Goal: Task Accomplishment & Management: Complete application form

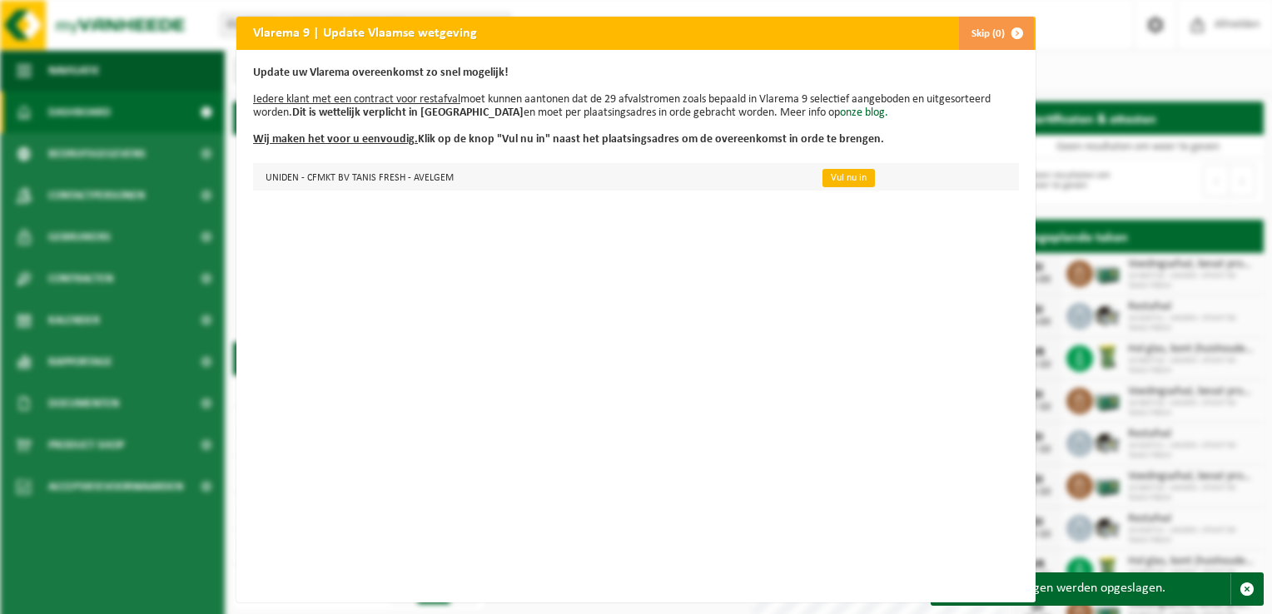
click at [837, 176] on link "Vul nu in" at bounding box center [848, 178] width 52 height 18
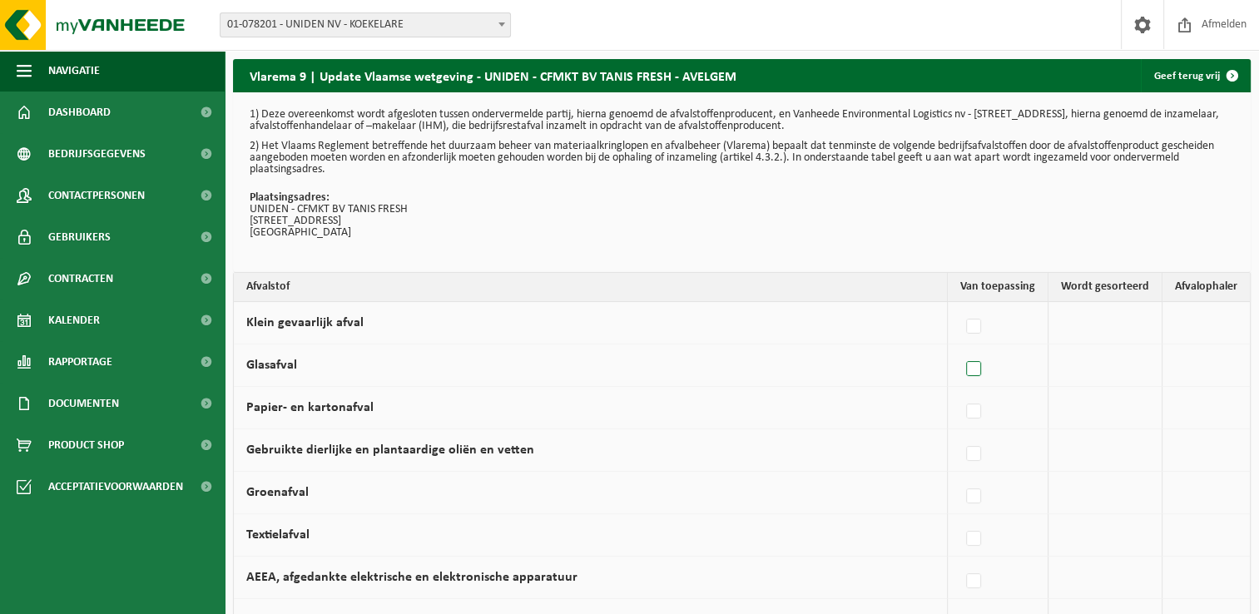
click at [979, 370] on label at bounding box center [974, 369] width 23 height 25
click at [961, 349] on input "Glasafval" at bounding box center [960, 348] width 1 height 1
checkbox input "true"
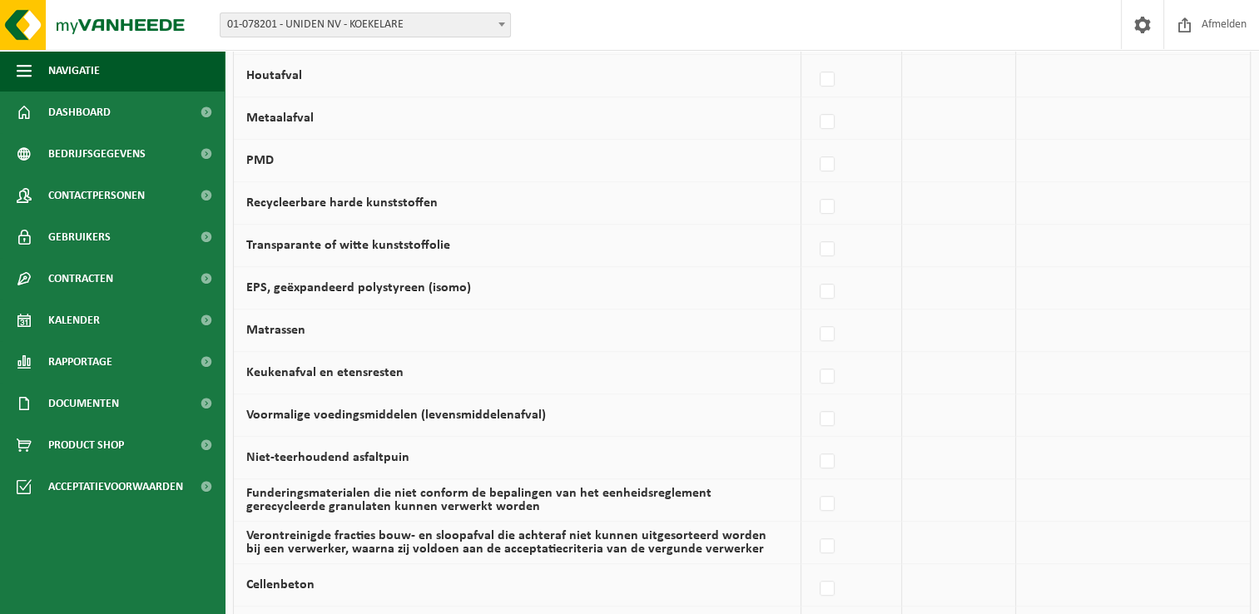
scroll to position [999, 0]
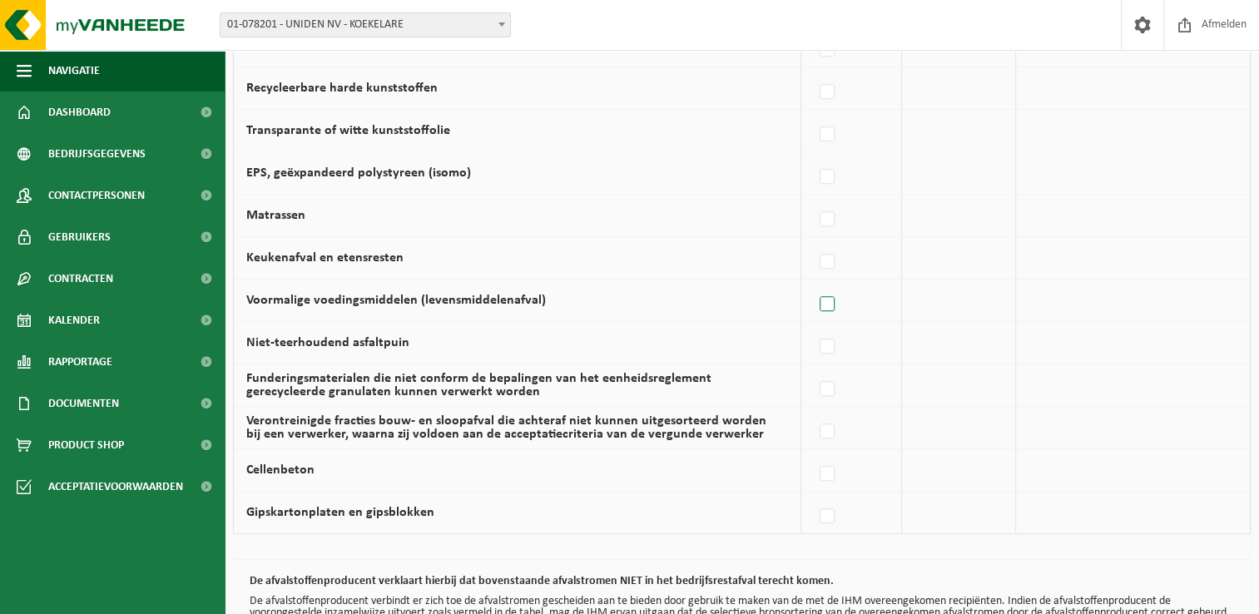
click at [839, 300] on label at bounding box center [828, 304] width 23 height 25
click at [814, 284] on input "Voormalige voedingsmiddelen (levensmiddelenafval)" at bounding box center [813, 283] width 1 height 1
checkbox input "true"
click at [829, 304] on label at bounding box center [828, 304] width 23 height 25
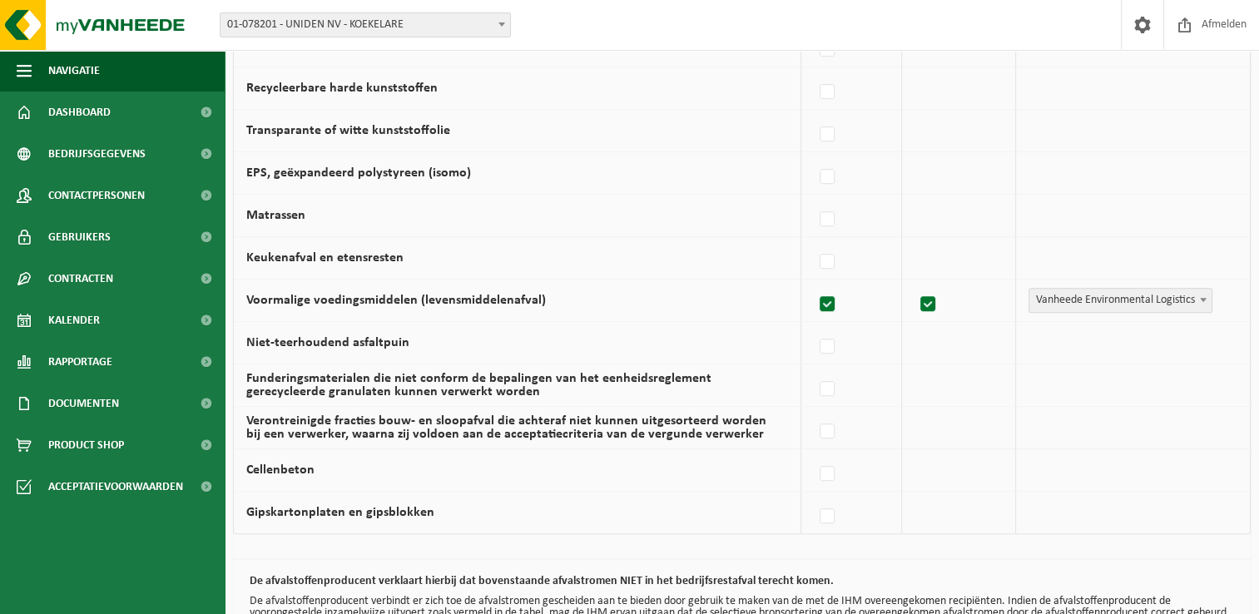
click at [814, 284] on input "Voormalige voedingsmiddelen (levensmiddelenafval)" at bounding box center [813, 283] width 1 height 1
checkbox input "false"
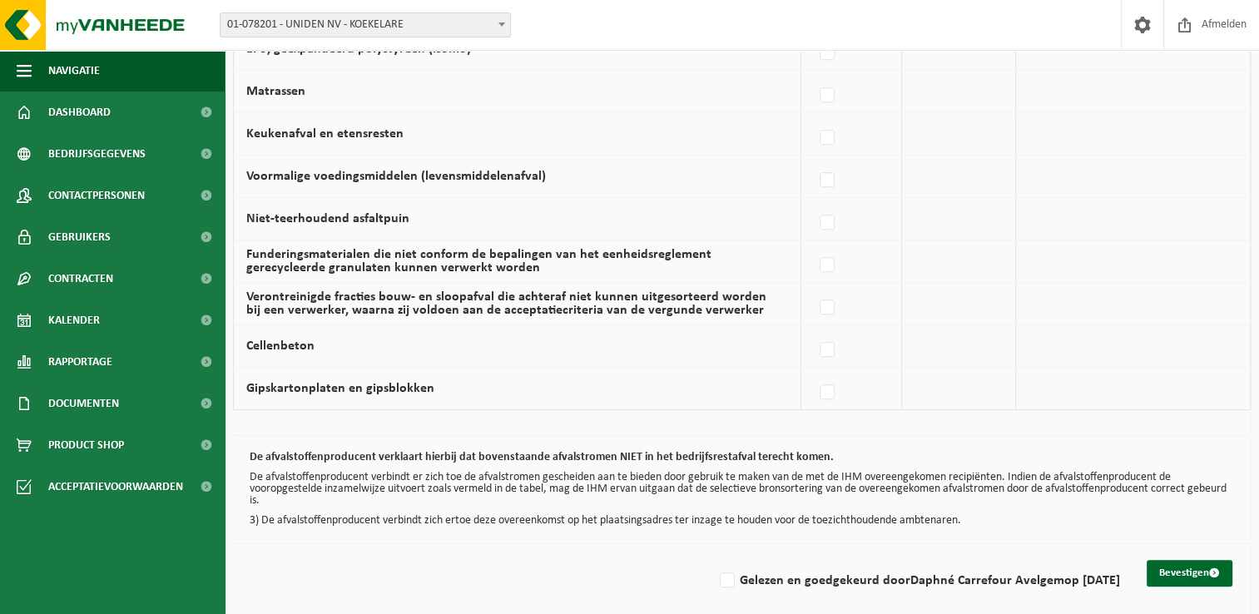
scroll to position [1129, 0]
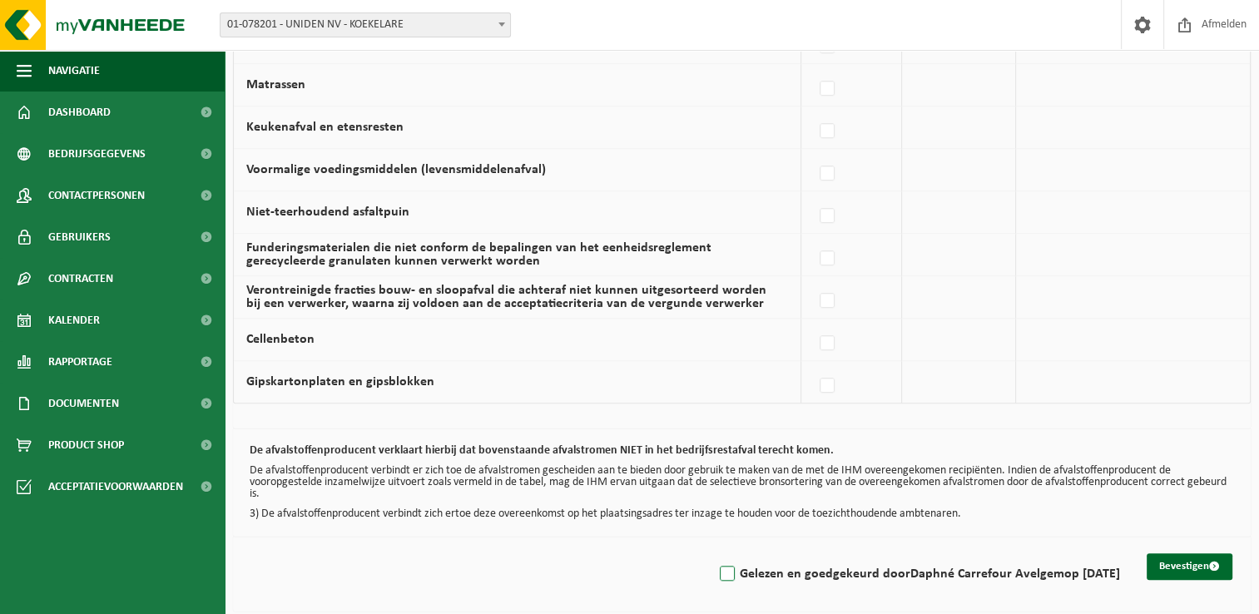
click at [719, 570] on label "Gelezen en goedgekeurd door Daphné Carrefour Avelgem op 26/09/25" at bounding box center [919, 574] width 404 height 25
click at [714, 554] on input "Gelezen en goedgekeurd door Daphné Carrefour Avelgem op 26/09/25" at bounding box center [713, 553] width 1 height 1
checkbox input "true"
click at [1189, 567] on button "Bevestigen" at bounding box center [1190, 567] width 86 height 27
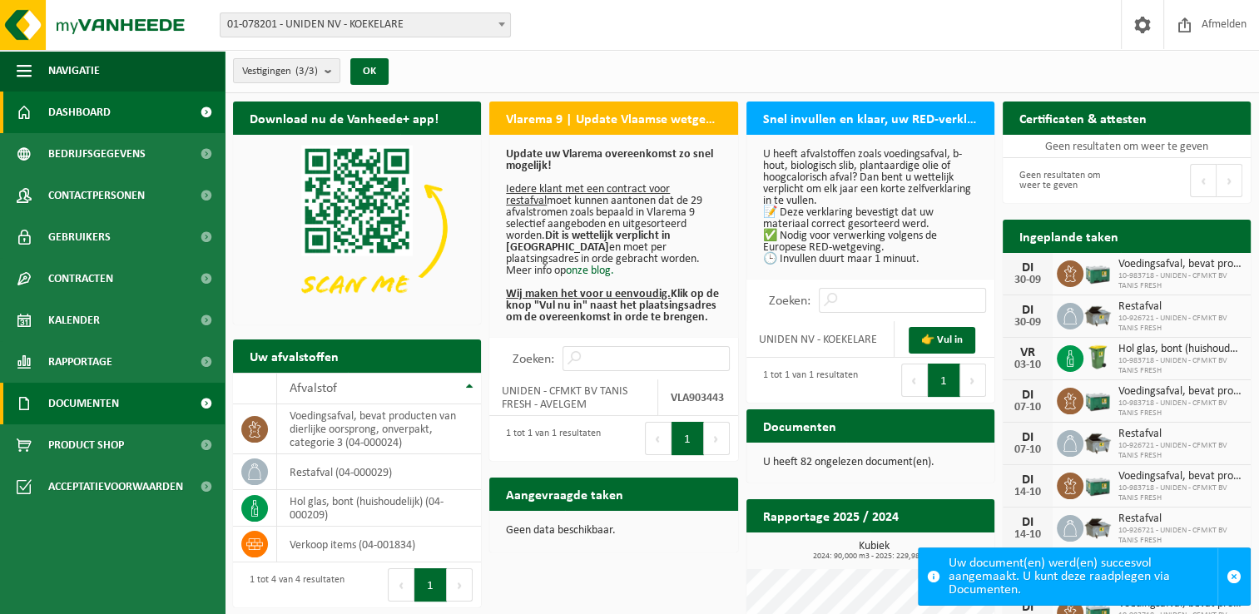
click at [97, 403] on span "Documenten" at bounding box center [83, 404] width 71 height 42
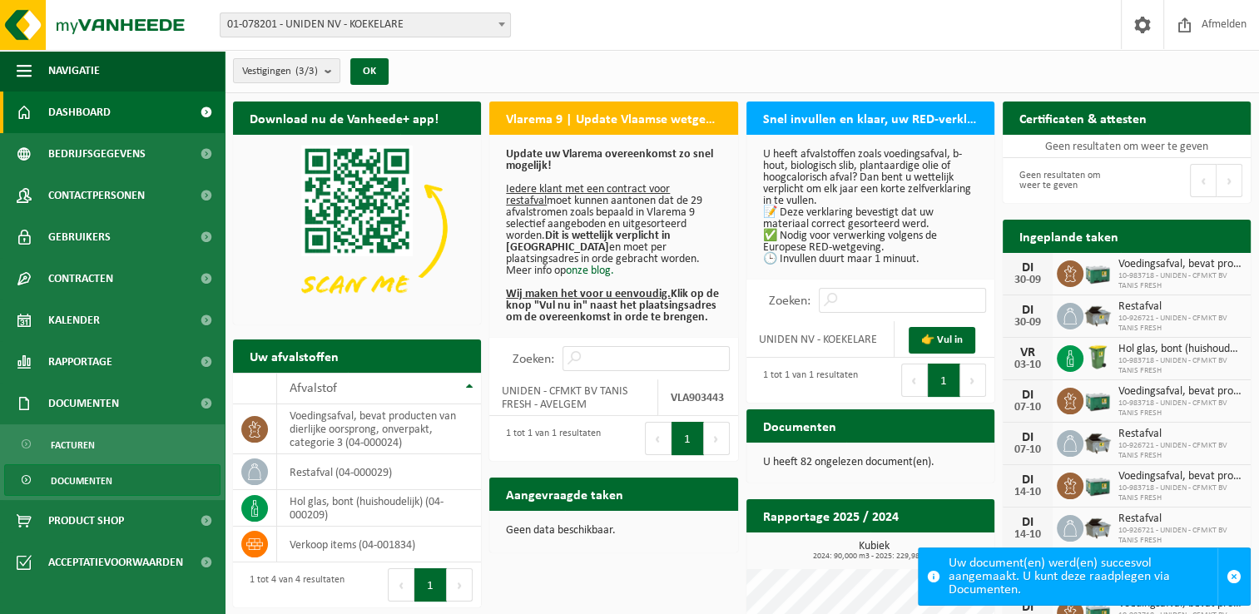
click at [83, 479] on span "Documenten" at bounding box center [82, 481] width 62 height 32
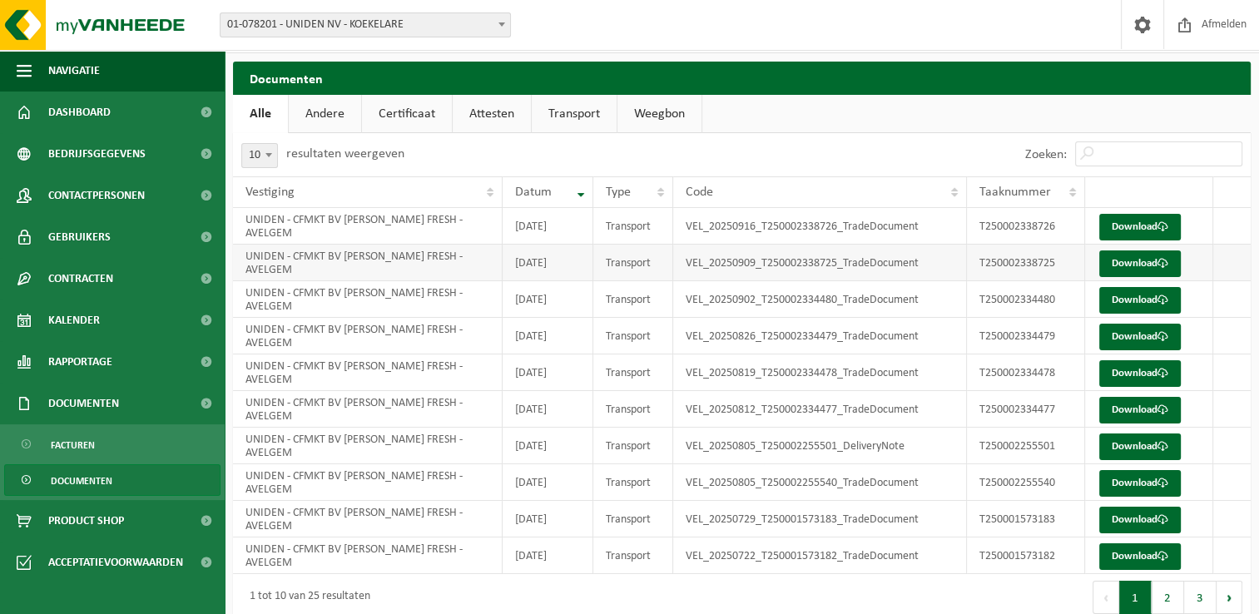
scroll to position [60, 0]
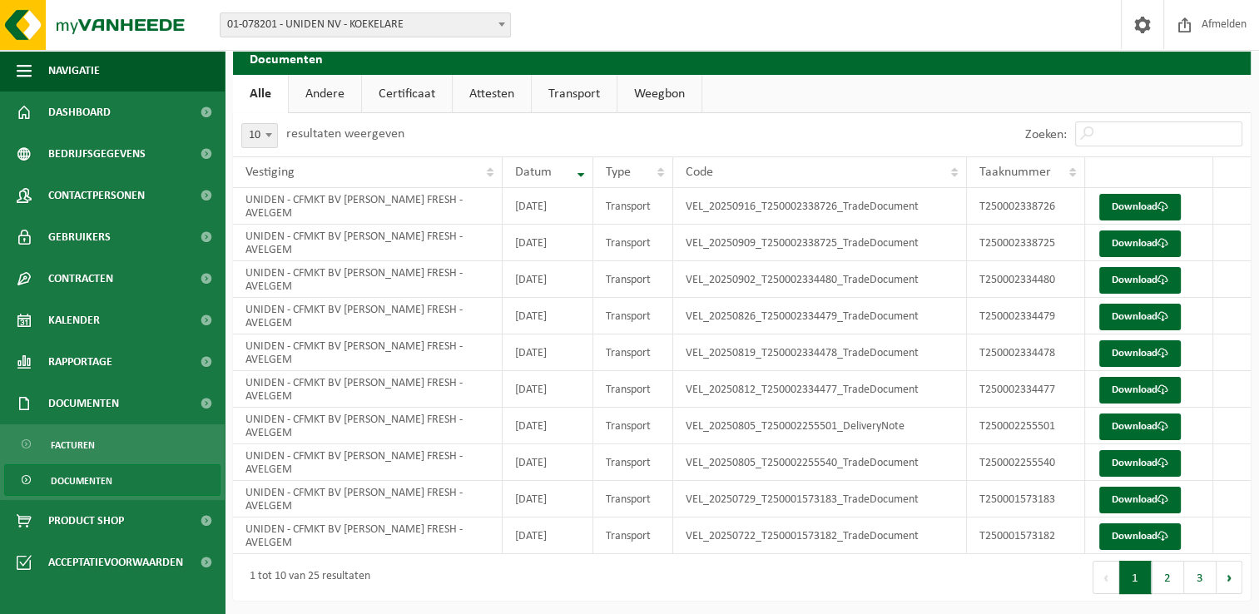
click at [1164, 571] on button "2" at bounding box center [1168, 577] width 32 height 33
click at [1204, 574] on button "3" at bounding box center [1200, 577] width 32 height 33
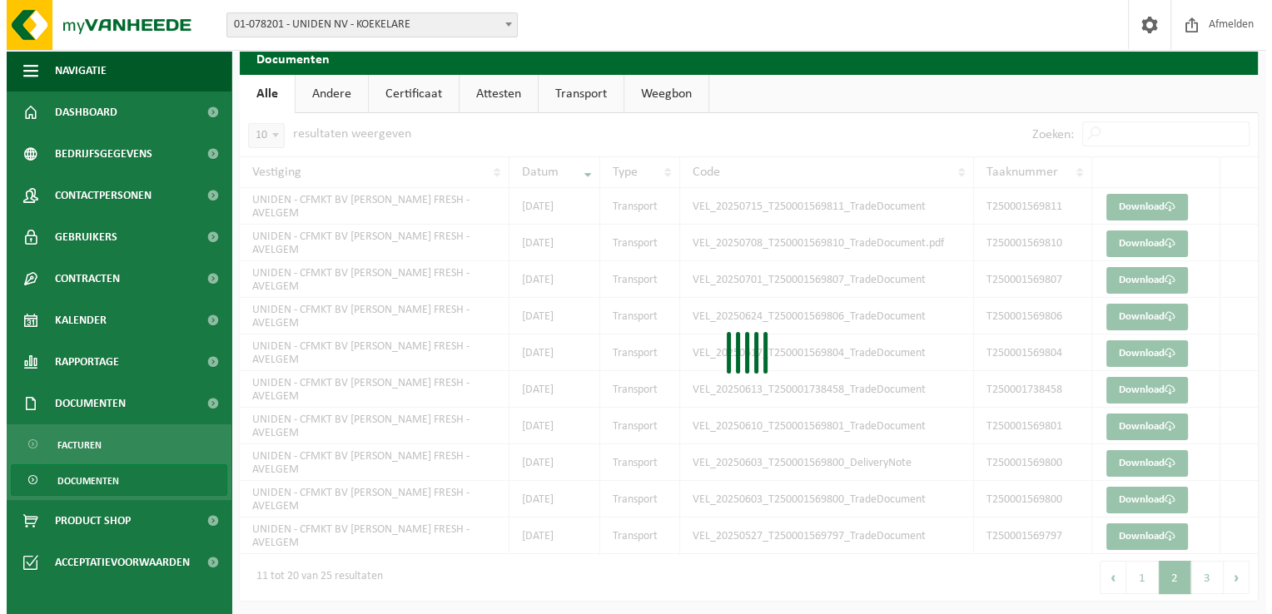
scroll to position [0, 0]
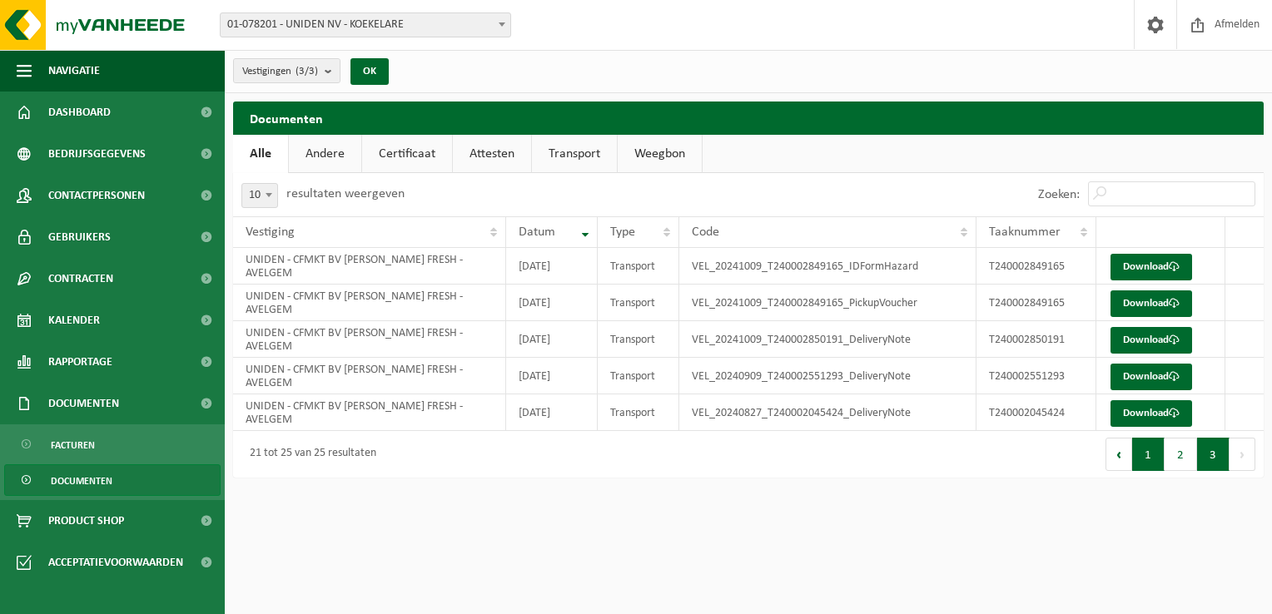
click at [1152, 449] on button "1" at bounding box center [1148, 454] width 32 height 33
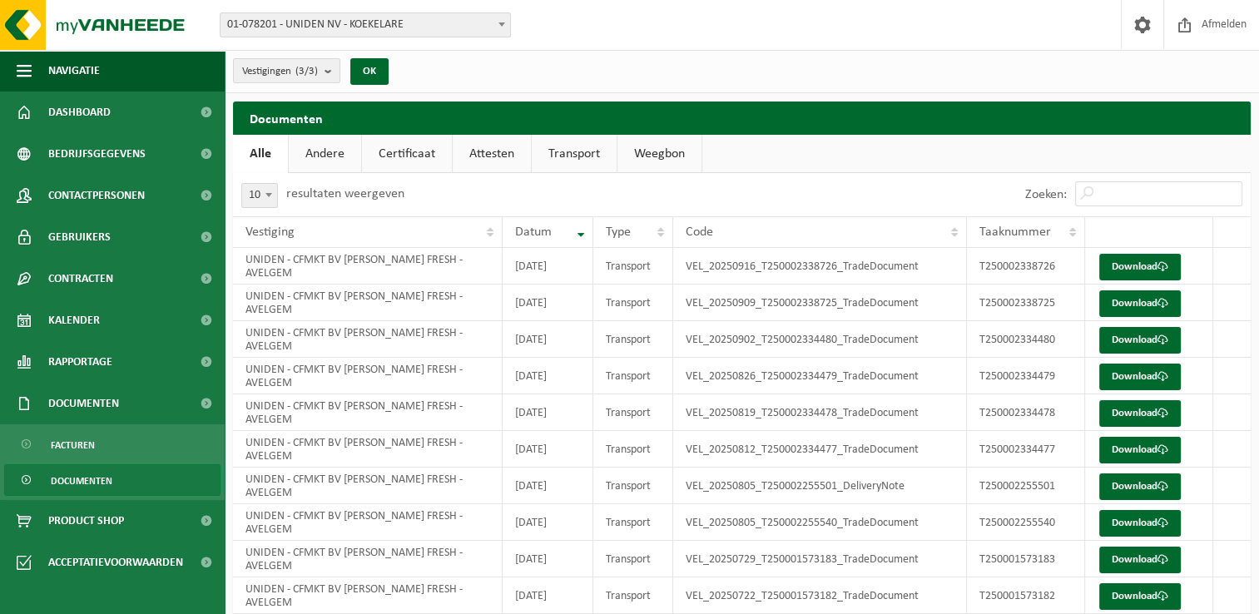
click at [338, 152] on link "Andere" at bounding box center [325, 154] width 72 height 38
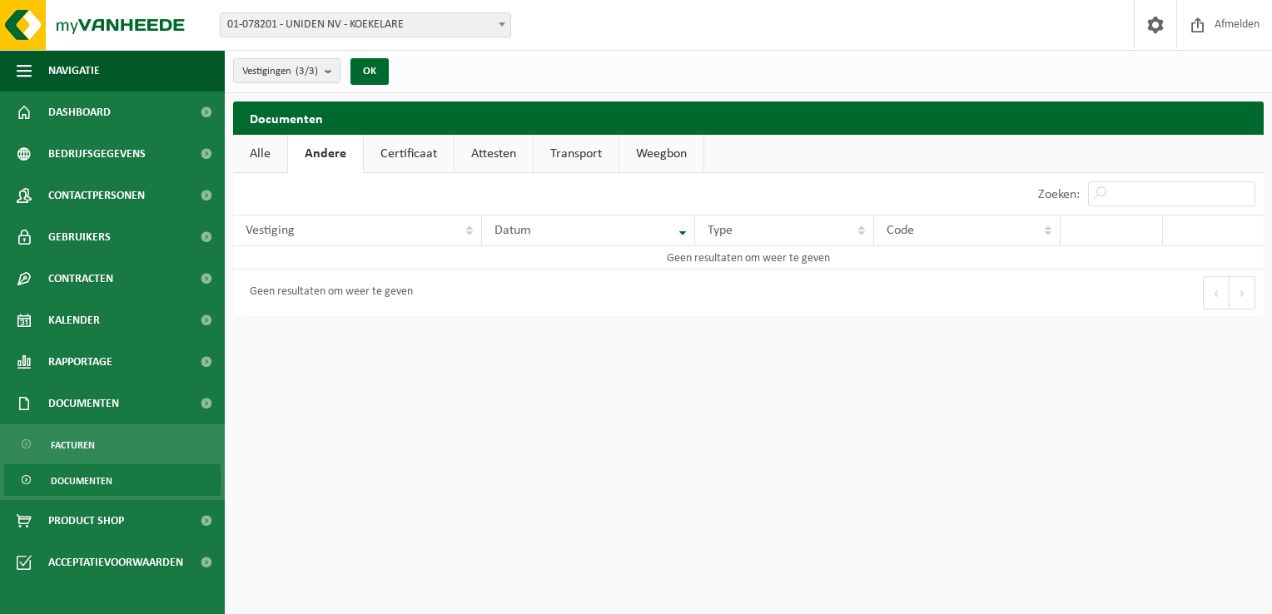
click at [419, 152] on link "Certificaat" at bounding box center [409, 154] width 90 height 38
click at [489, 156] on link "Attesten" at bounding box center [492, 154] width 78 height 38
click at [578, 148] on link "Transport" at bounding box center [576, 154] width 85 height 38
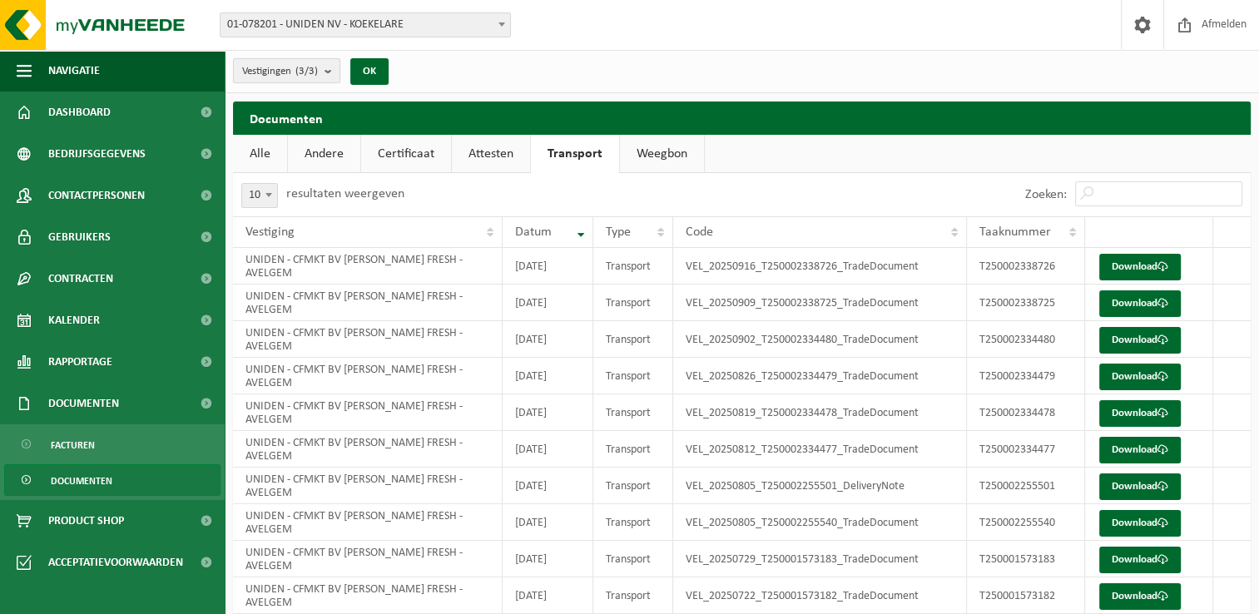
click at [325, 71] on button "Vestigingen (3/3)" at bounding box center [286, 70] width 107 height 25
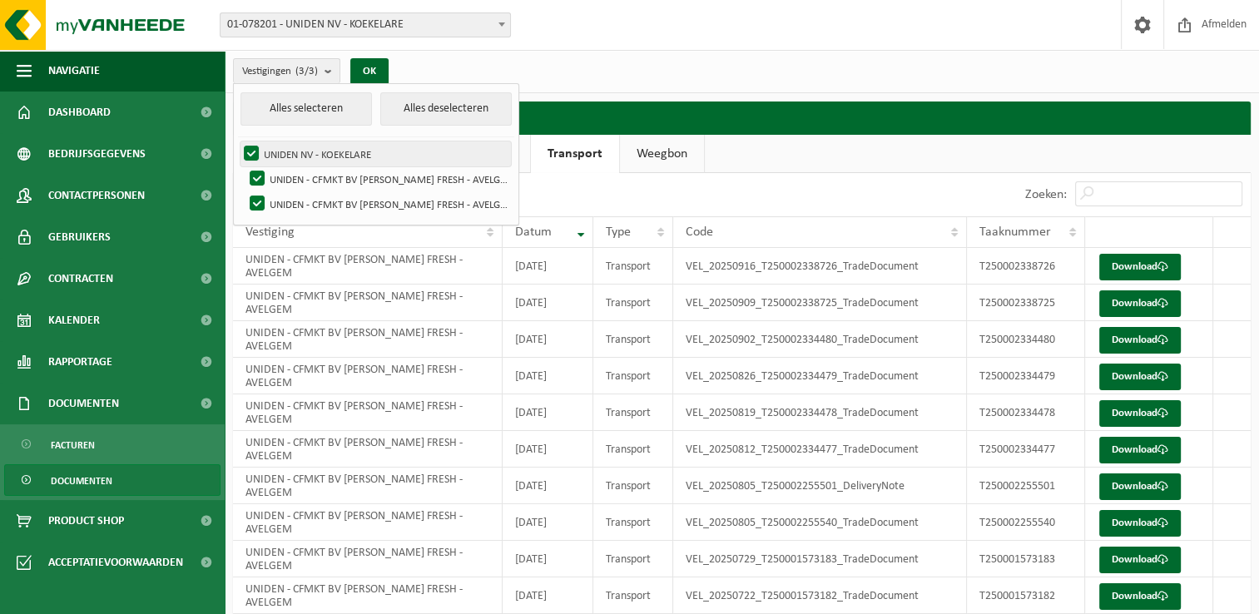
click at [377, 152] on label "UNIDEN NV - KOEKELARE" at bounding box center [376, 153] width 271 height 25
click at [238, 141] on input "UNIDEN NV - KOEKELARE" at bounding box center [237, 141] width 1 height 1
click at [377, 151] on label "UNIDEN NV - KOEKELARE" at bounding box center [376, 153] width 271 height 25
click at [238, 141] on input "UNIDEN NV - KOEKELARE" at bounding box center [237, 141] width 1 height 1
checkbox input "true"
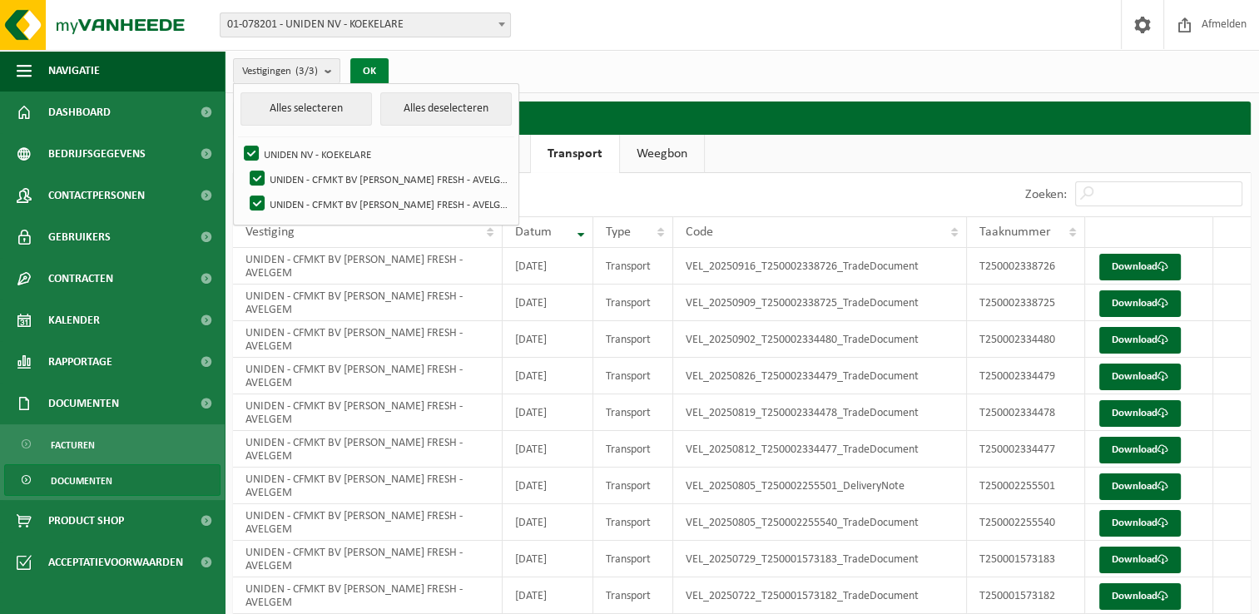
click at [374, 62] on button "OK" at bounding box center [369, 71] width 38 height 27
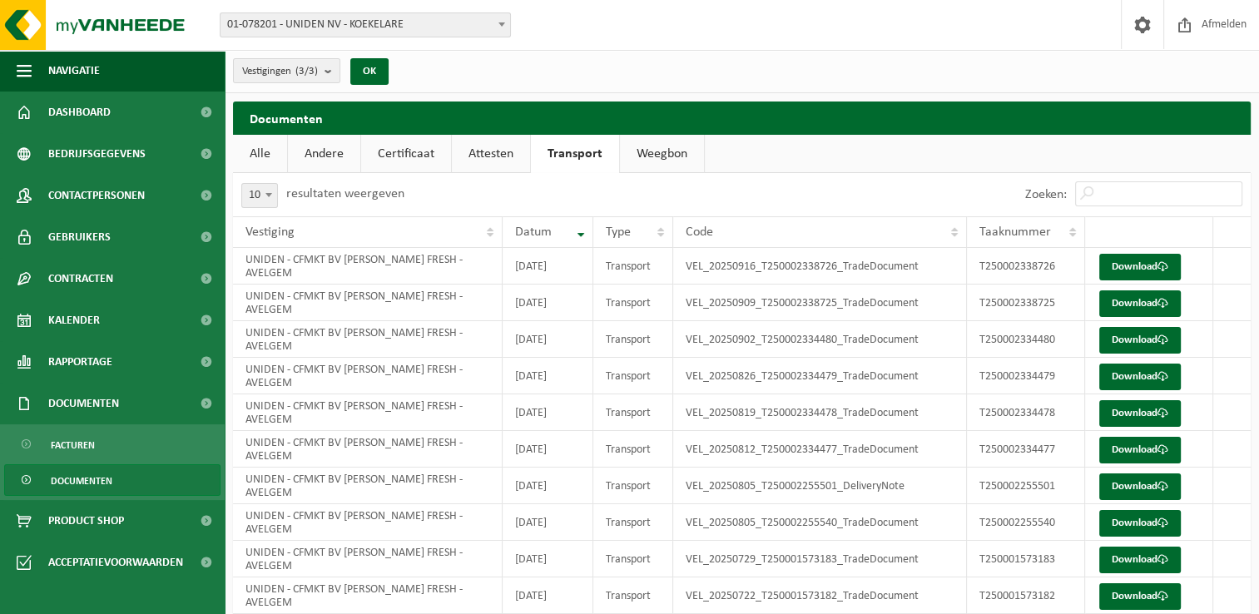
click at [470, 61] on div "Vestigingen (3/3) Alles selecteren Alles deselecteren UNIDEN NV - KOEKELARE UNI…" at bounding box center [742, 71] width 1035 height 43
